Goal: Navigation & Orientation: Locate item on page

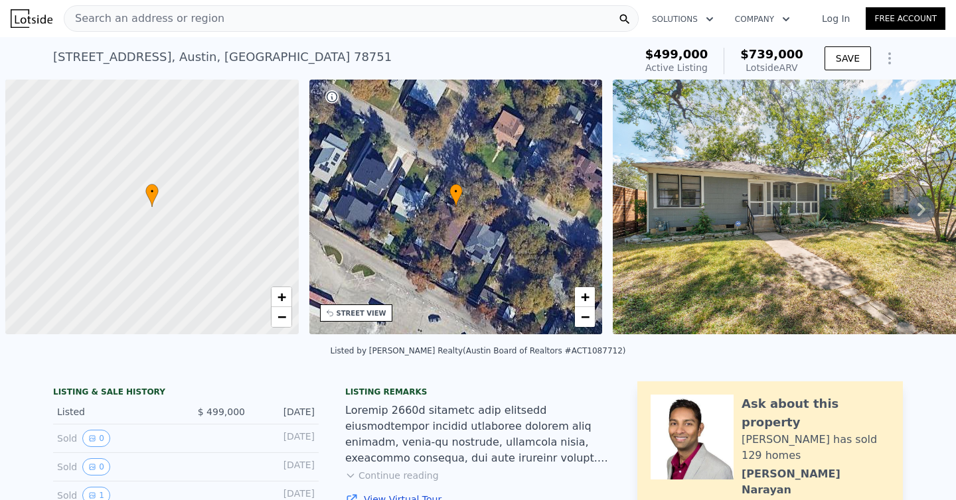
scroll to position [0, 5]
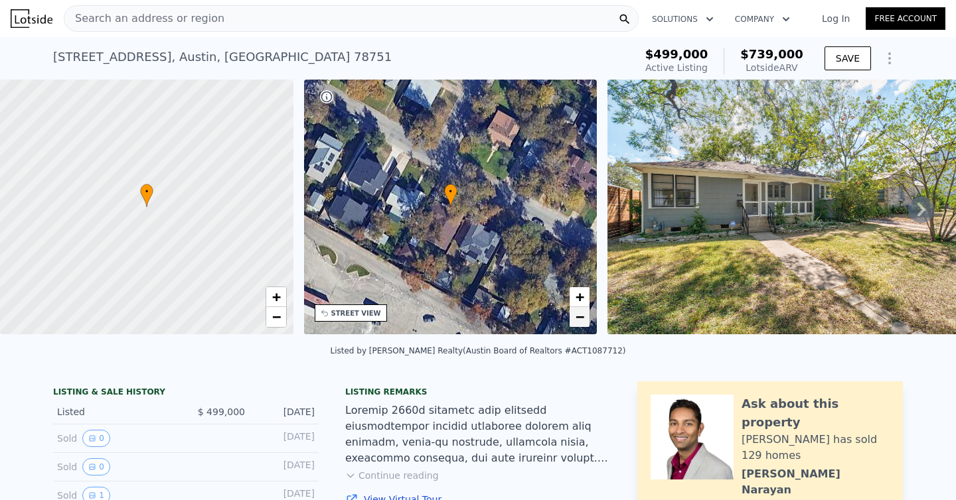
click at [576, 322] on span "−" at bounding box center [579, 317] width 9 height 17
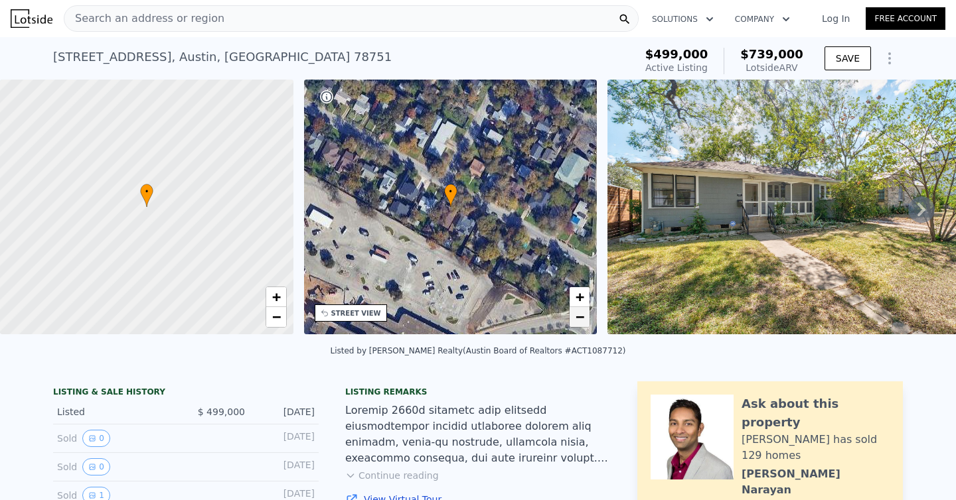
click at [577, 321] on span "−" at bounding box center [579, 317] width 9 height 17
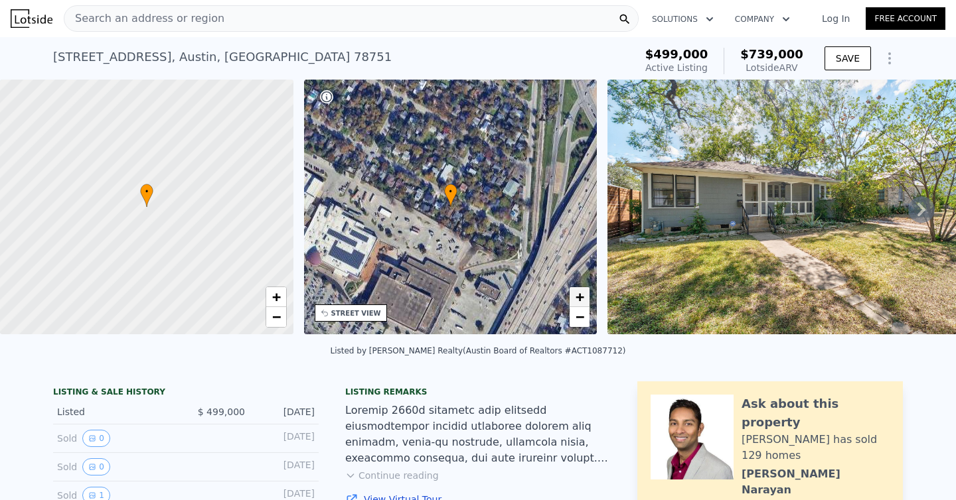
click at [579, 299] on span "+" at bounding box center [579, 297] width 9 height 17
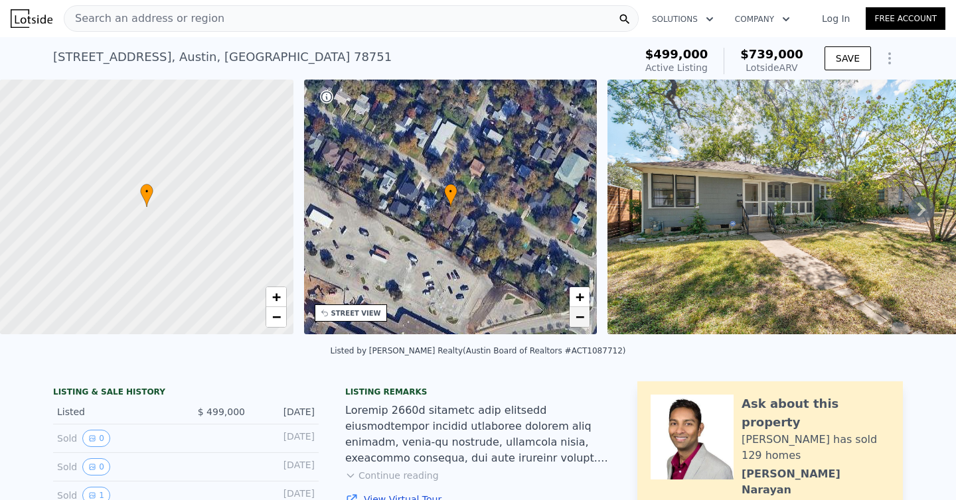
click at [576, 319] on span "−" at bounding box center [579, 317] width 9 height 17
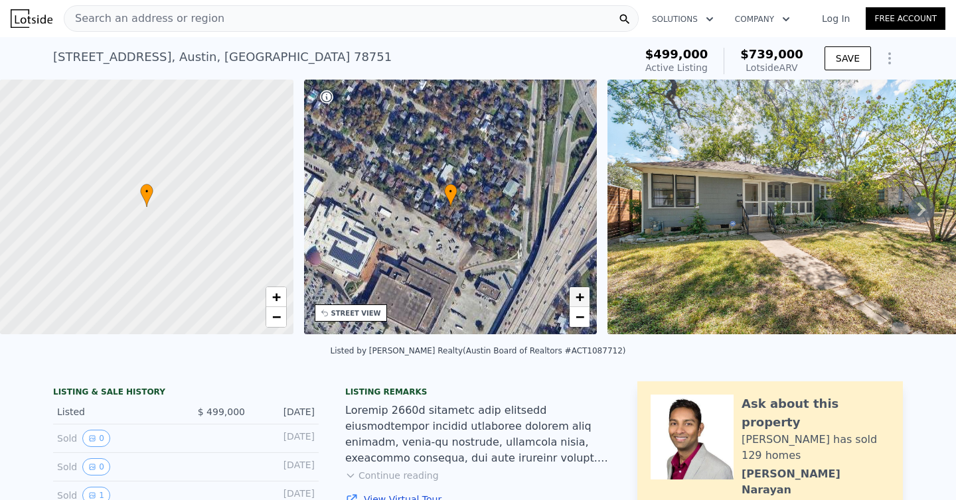
click at [579, 296] on span "+" at bounding box center [579, 297] width 9 height 17
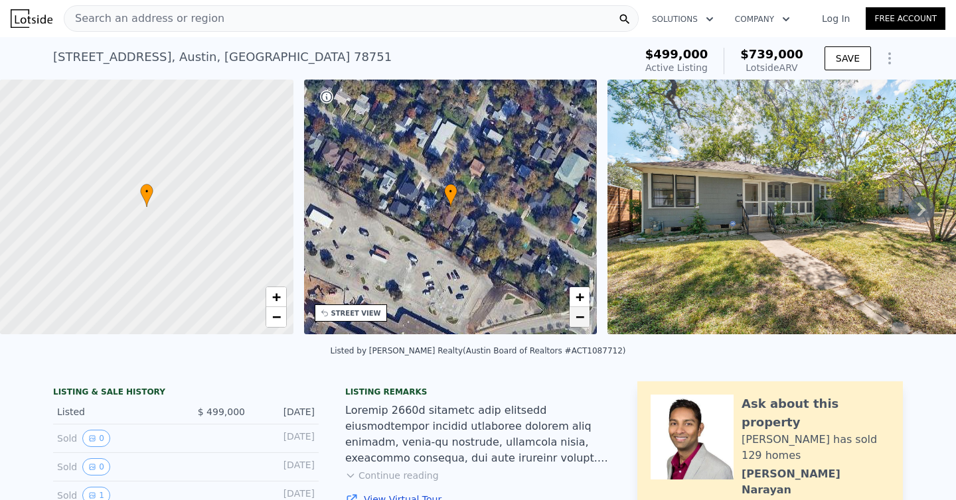
click at [580, 318] on span "−" at bounding box center [579, 317] width 9 height 17
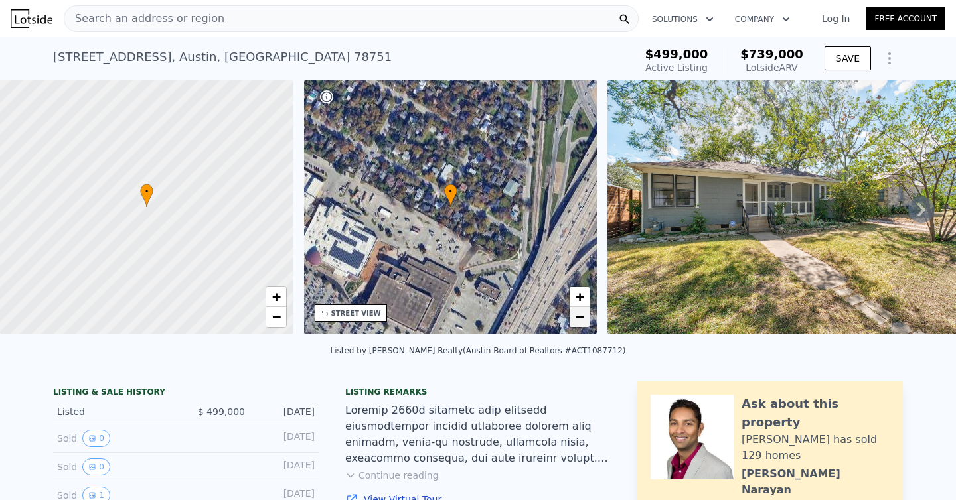
click at [575, 317] on span "−" at bounding box center [579, 317] width 9 height 17
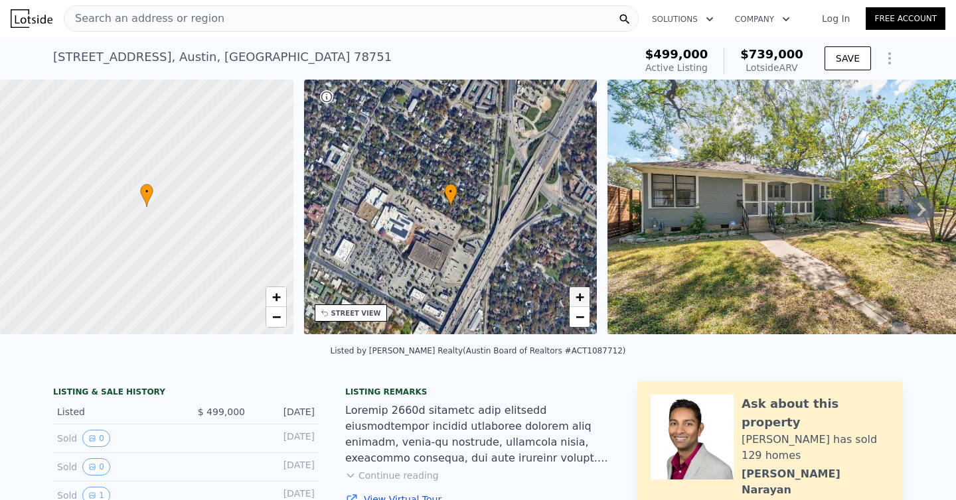
click at [576, 298] on span "+" at bounding box center [579, 297] width 9 height 17
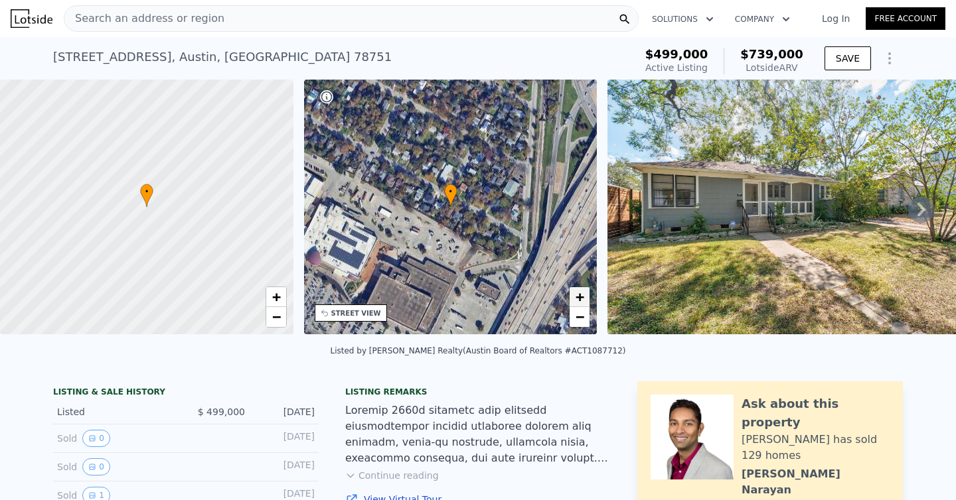
click at [575, 294] on span "+" at bounding box center [579, 297] width 9 height 17
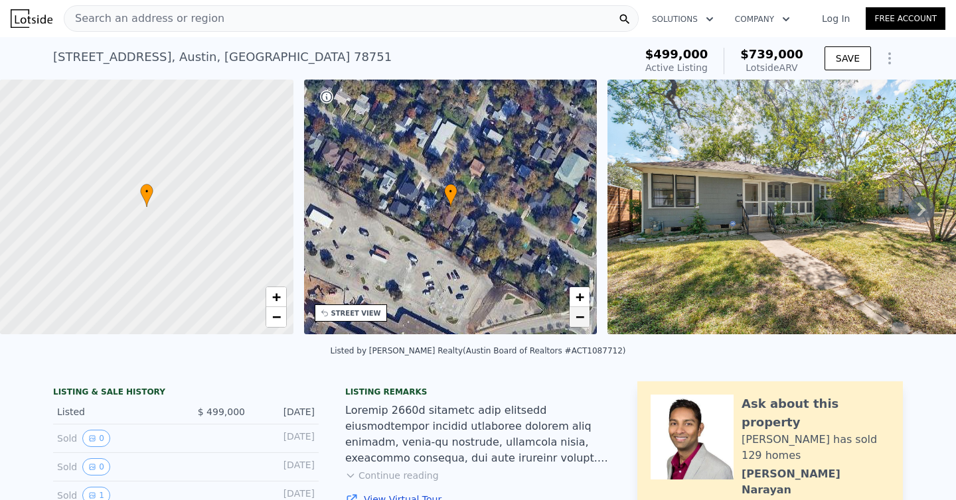
click at [577, 314] on span "−" at bounding box center [579, 317] width 9 height 17
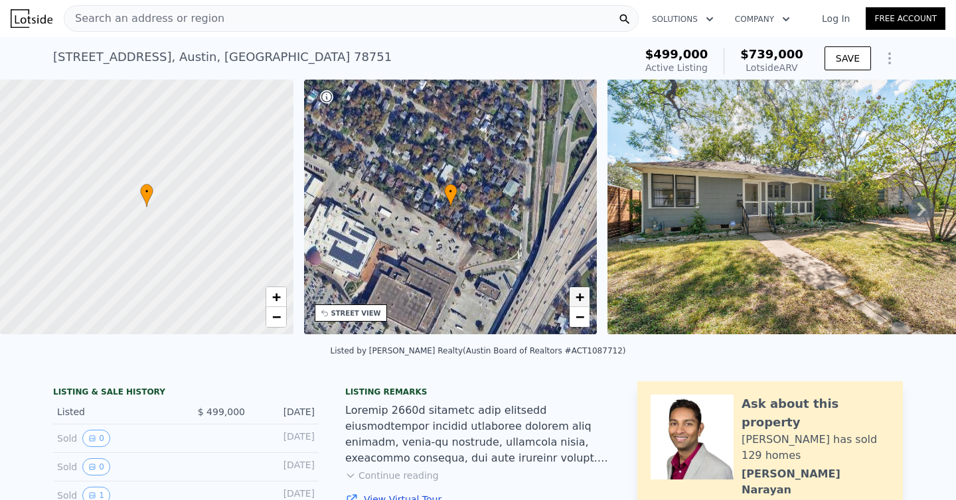
click at [577, 292] on span "+" at bounding box center [579, 297] width 9 height 17
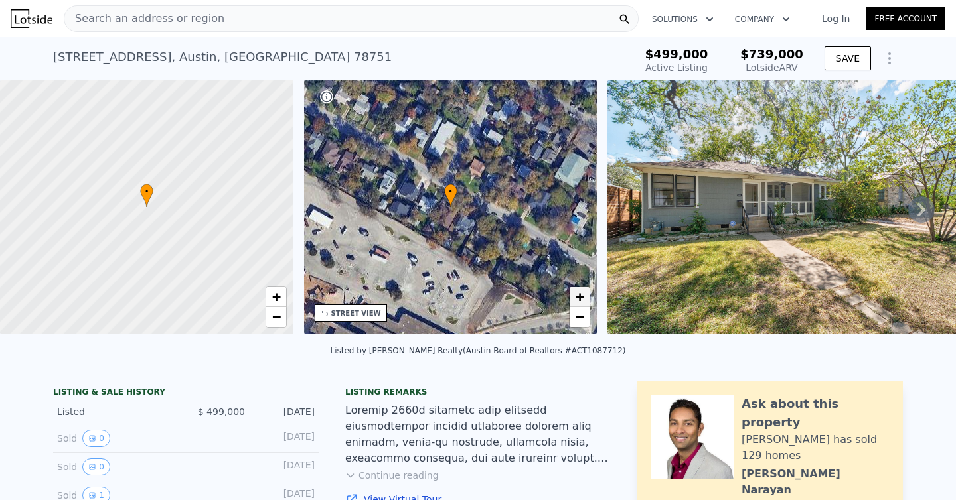
click at [577, 291] on span "+" at bounding box center [579, 297] width 9 height 17
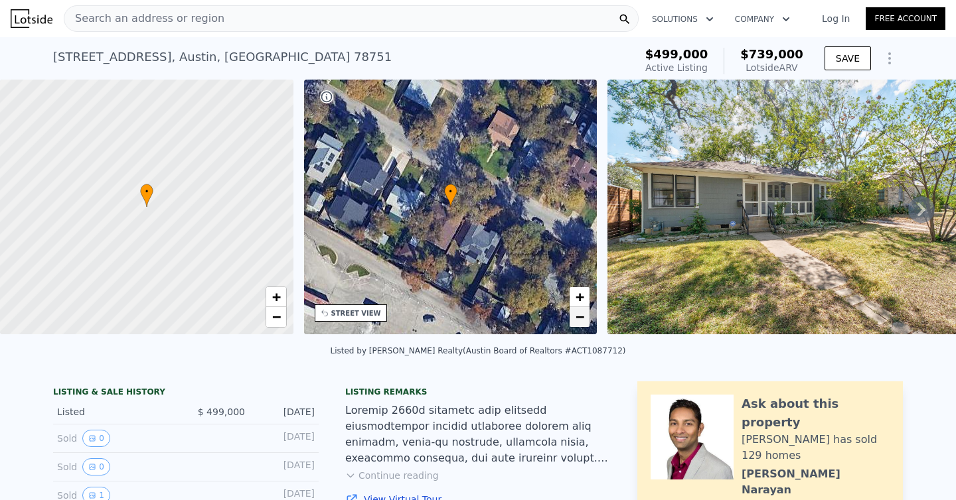
click at [578, 313] on span "−" at bounding box center [579, 317] width 9 height 17
